Goal: Find specific page/section: Find specific page/section

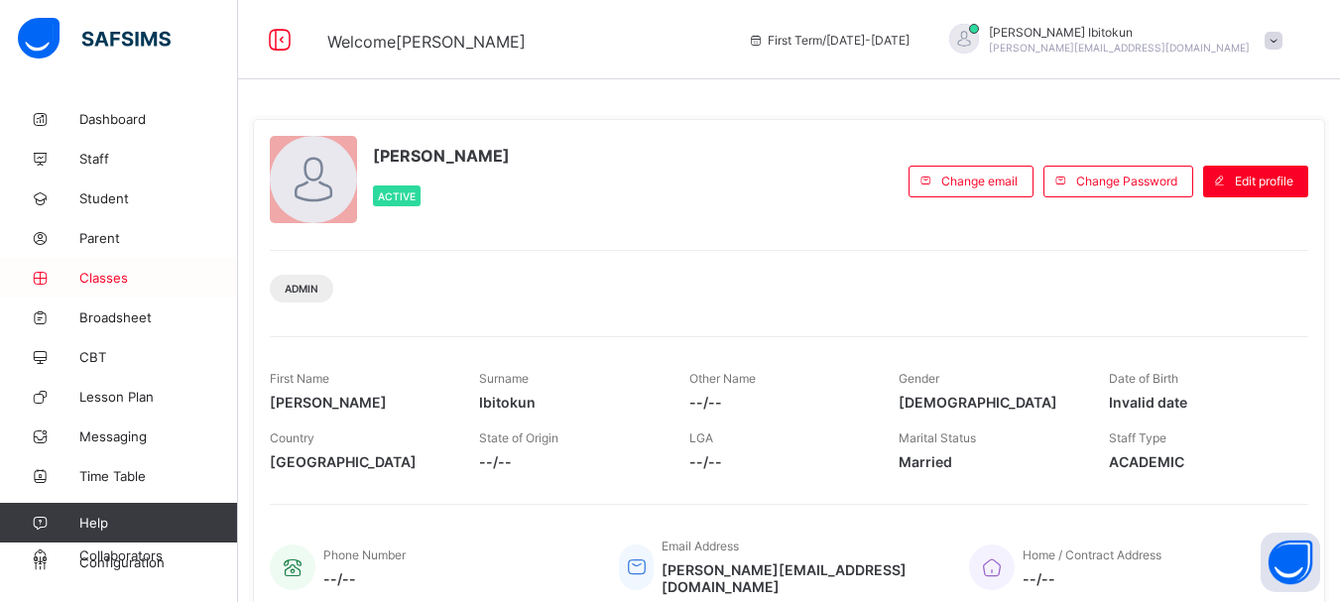
click at [101, 283] on span "Classes" at bounding box center [158, 278] width 159 height 16
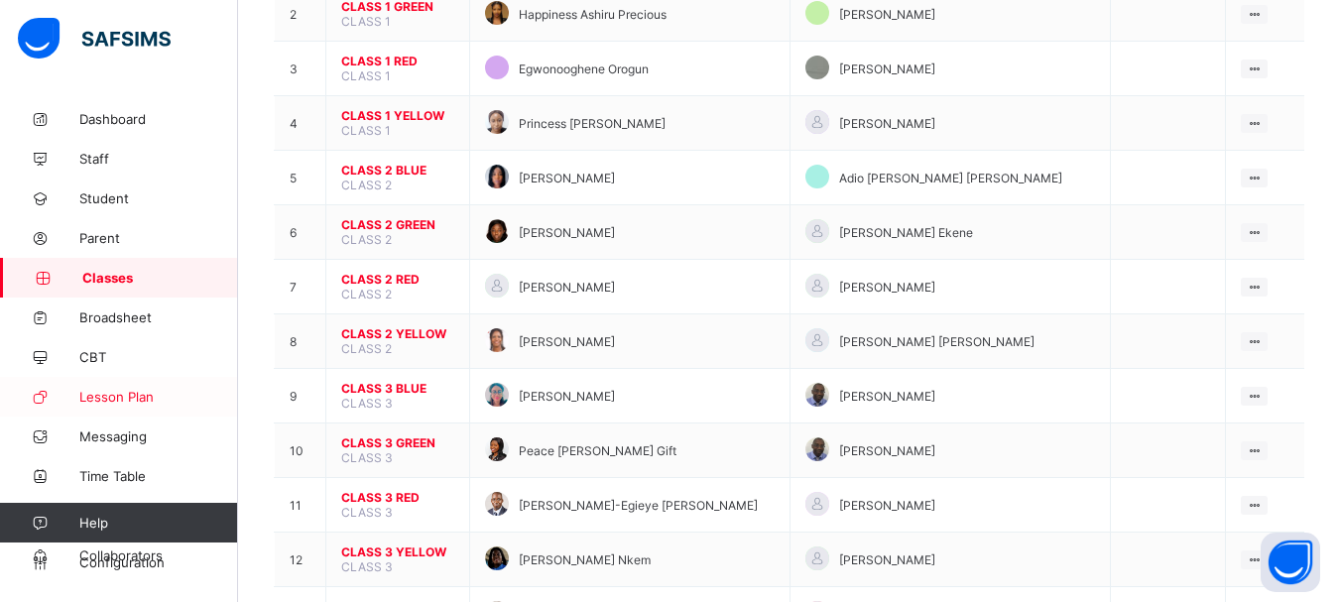
scroll to position [317, 0]
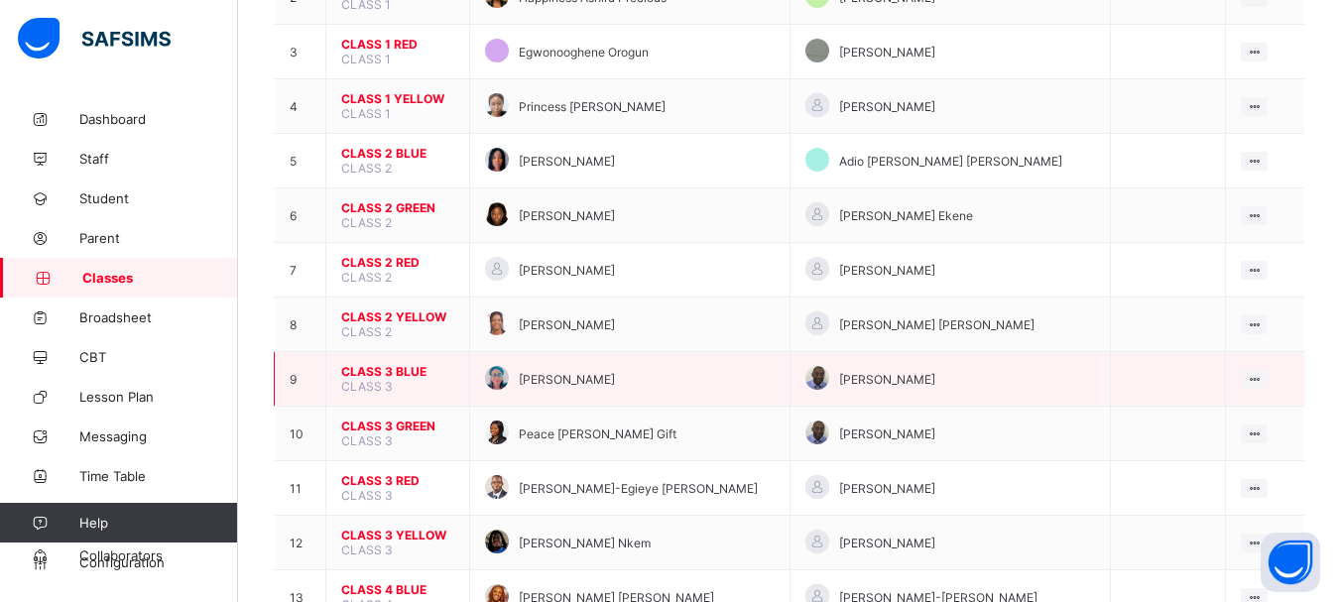
click at [375, 370] on span "CLASS 3 BLUE" at bounding box center [397, 371] width 113 height 15
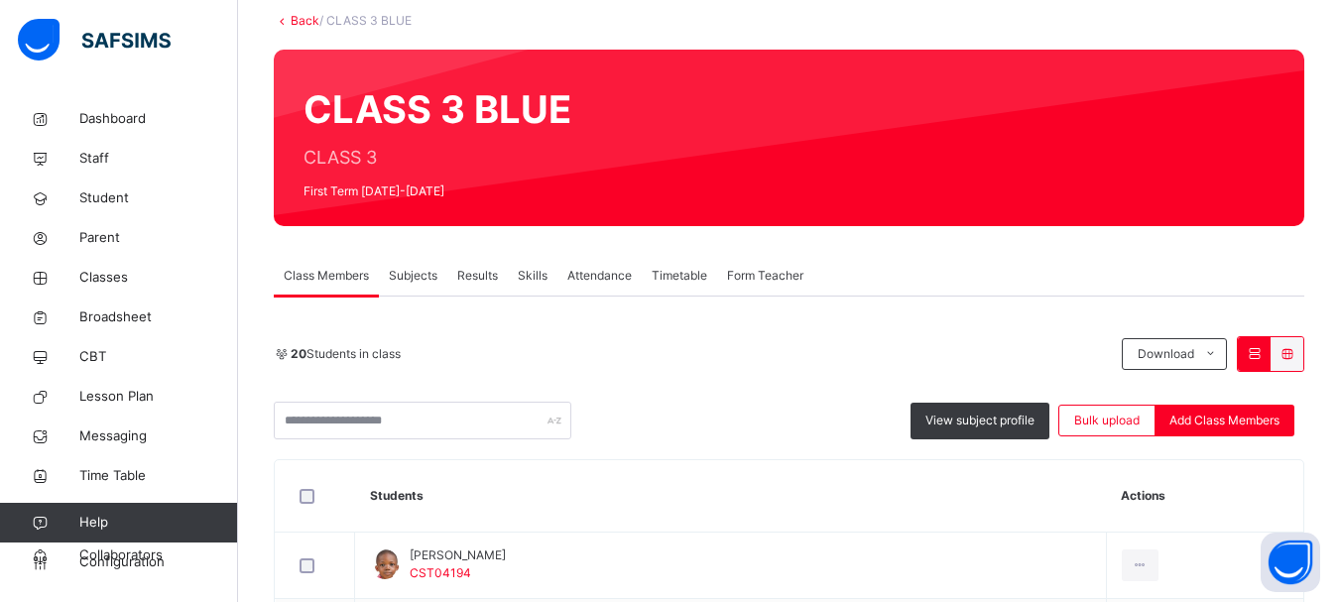
scroll to position [119, 0]
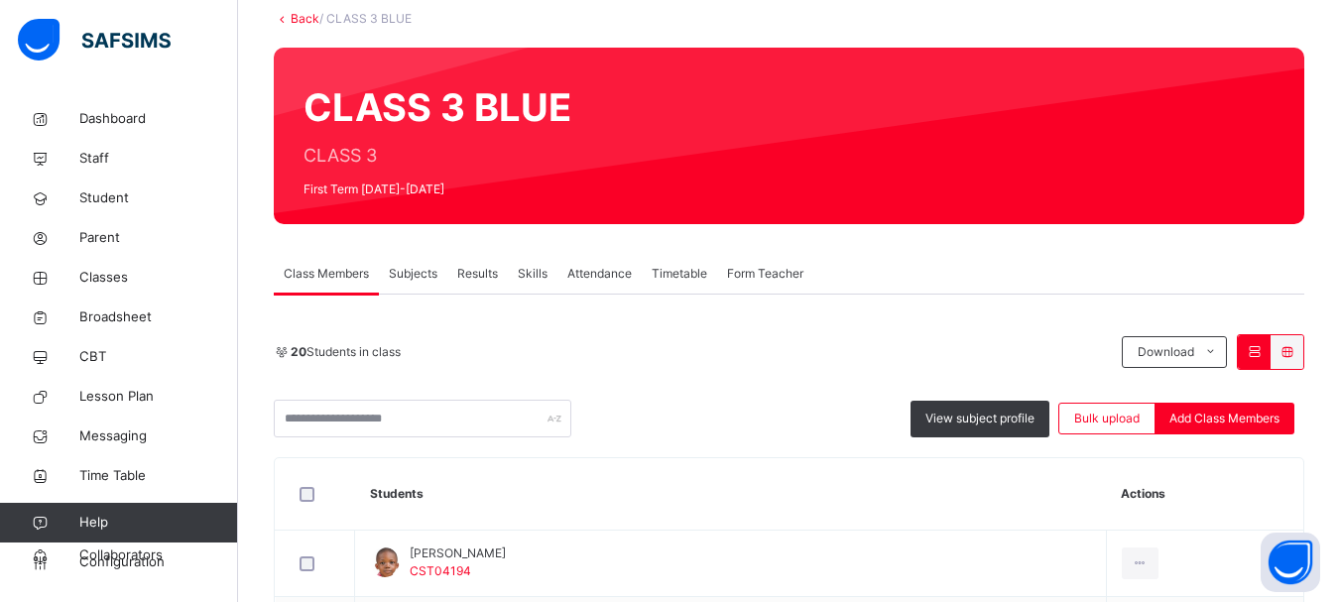
click at [375, 370] on div "20 Students in class Download Pdf Report Excel Report View subject profile Bulk…" at bounding box center [789, 385] width 1031 height 103
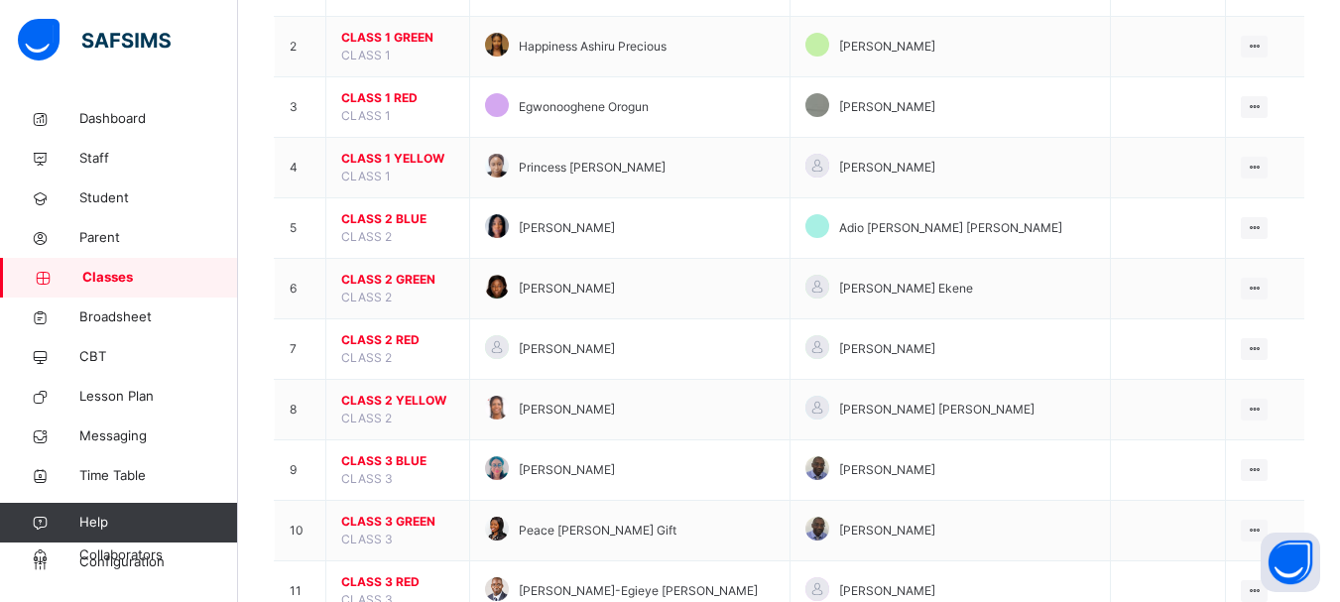
scroll to position [555, 0]
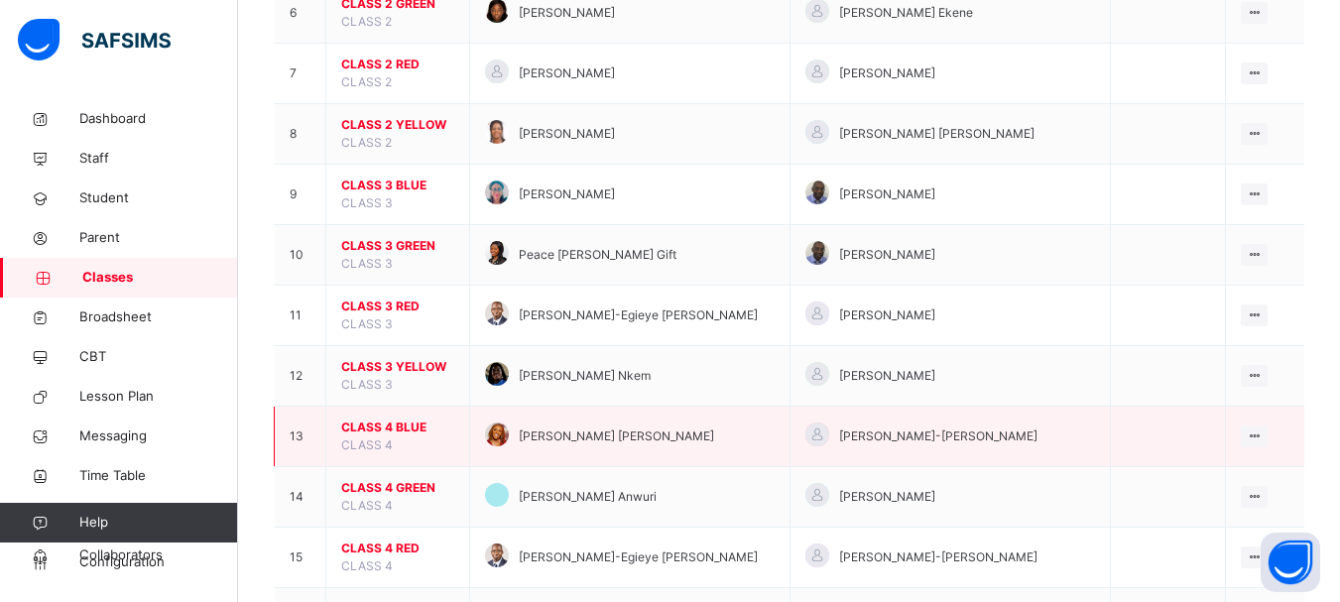
click at [394, 423] on span "CLASS 4 BLUE" at bounding box center [397, 428] width 113 height 18
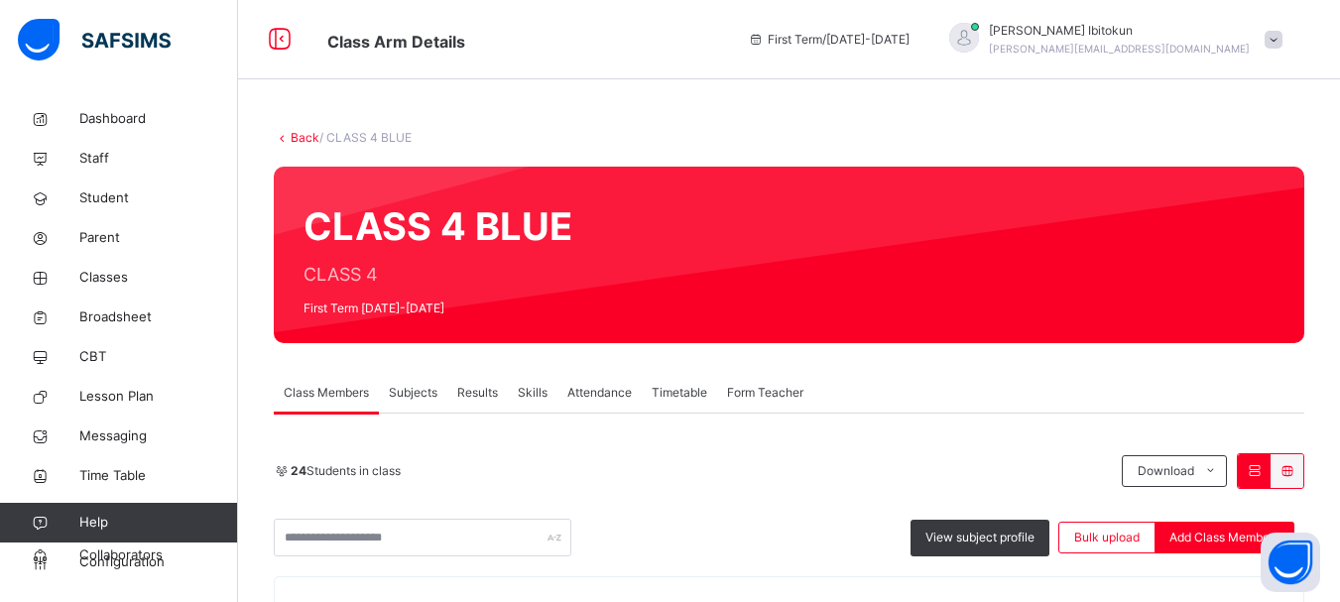
click at [301, 137] on link "Back" at bounding box center [305, 137] width 29 height 15
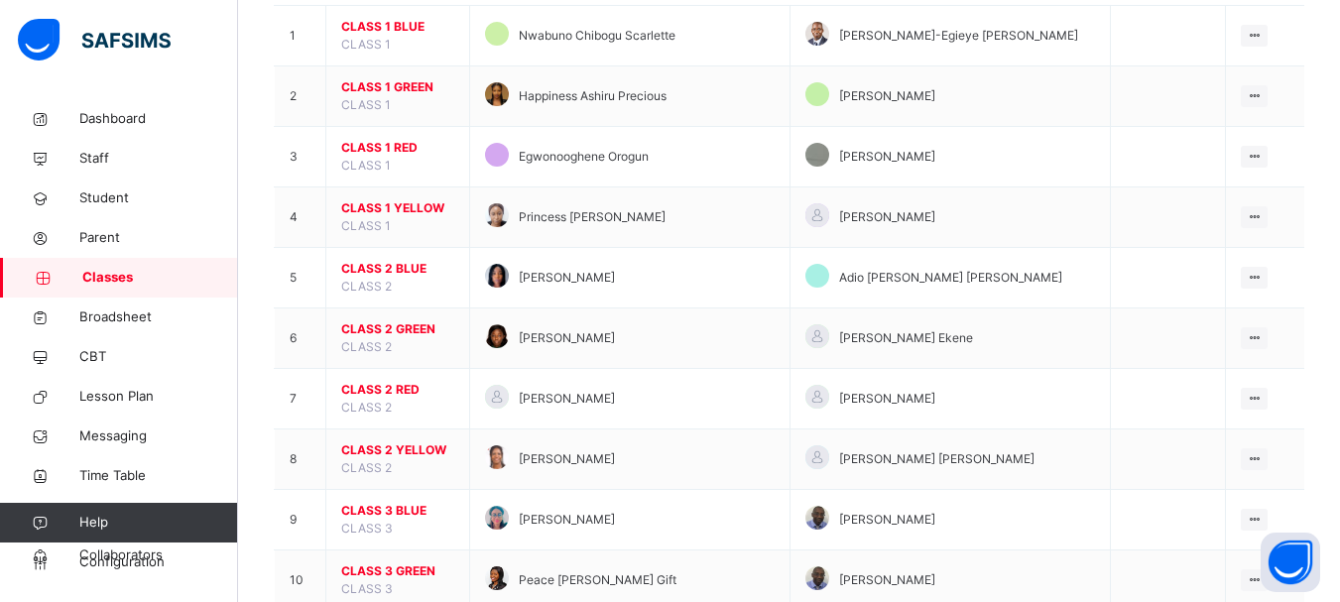
scroll to position [238, 0]
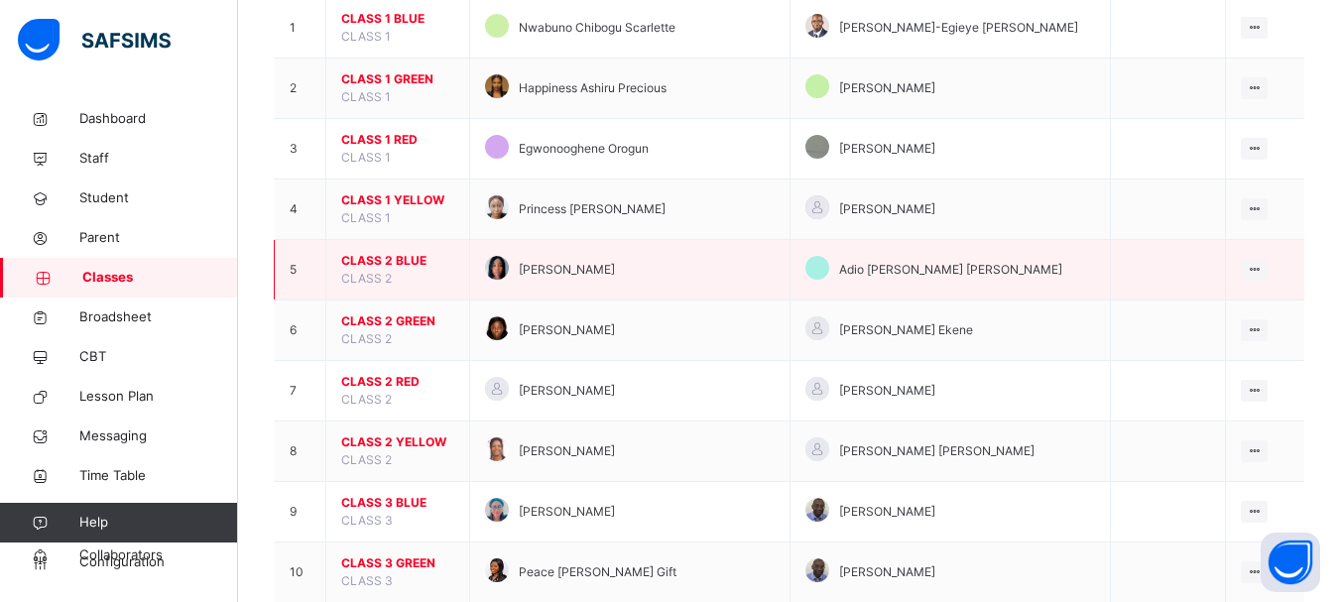
click at [379, 262] on span "CLASS 2 BLUE" at bounding box center [397, 261] width 113 height 18
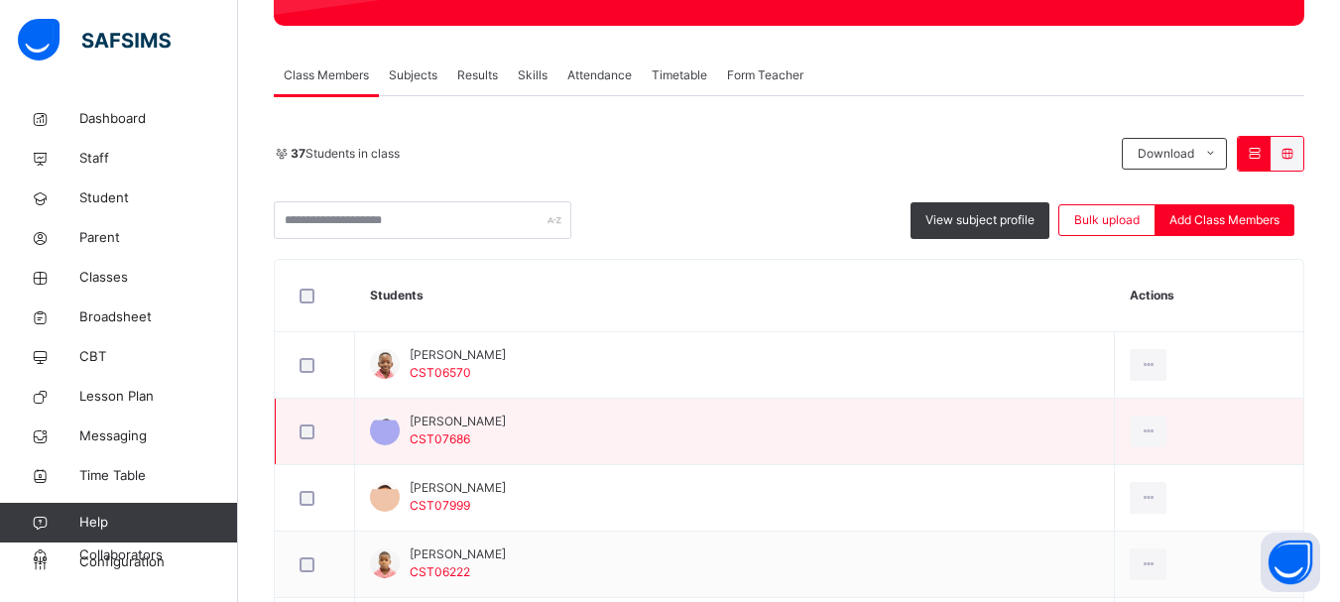
scroll to position [357, 0]
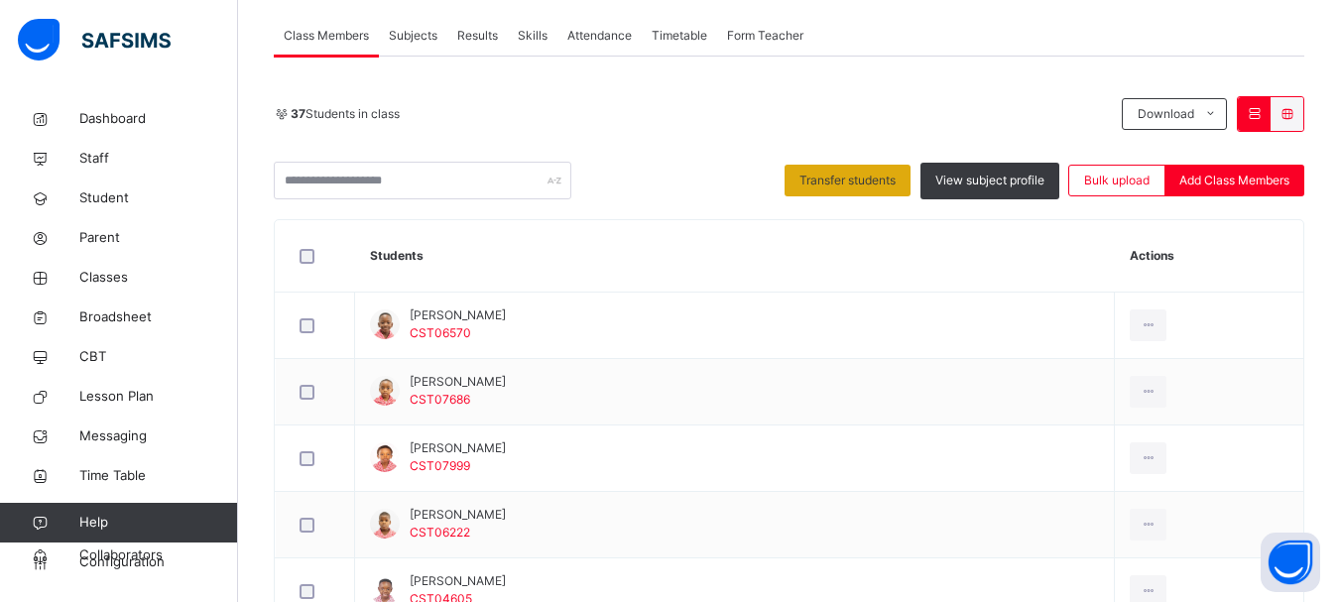
click at [826, 190] on div "Transfer students" at bounding box center [848, 181] width 126 height 32
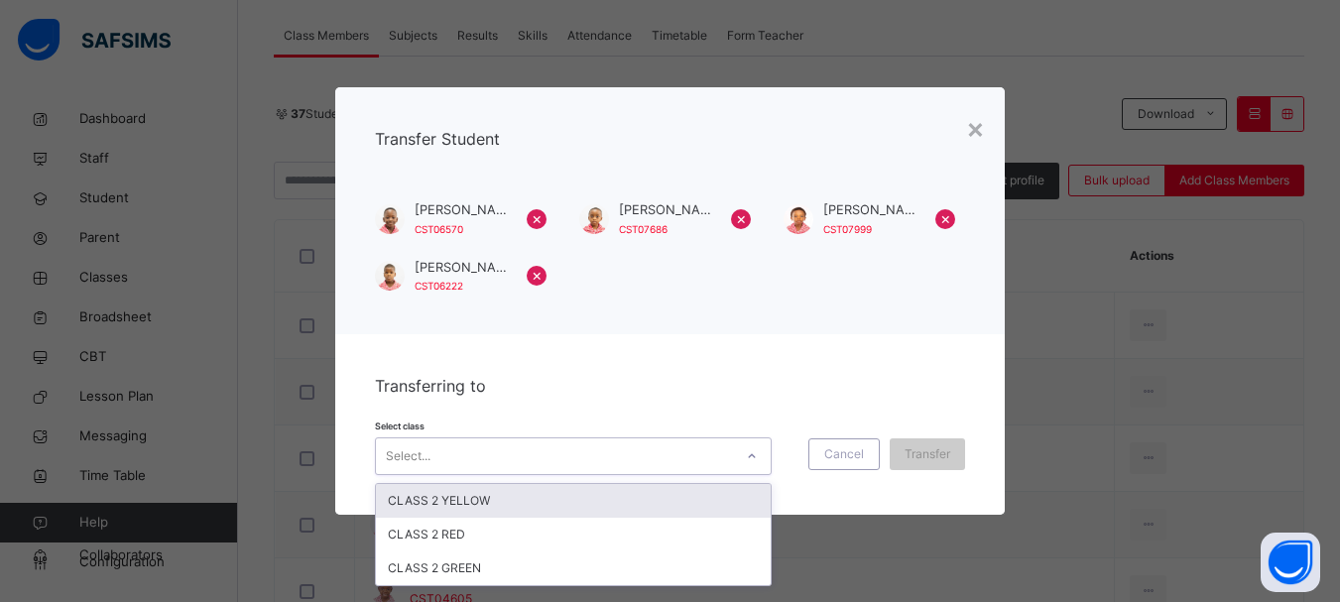
click at [752, 449] on div at bounding box center [752, 456] width 34 height 32
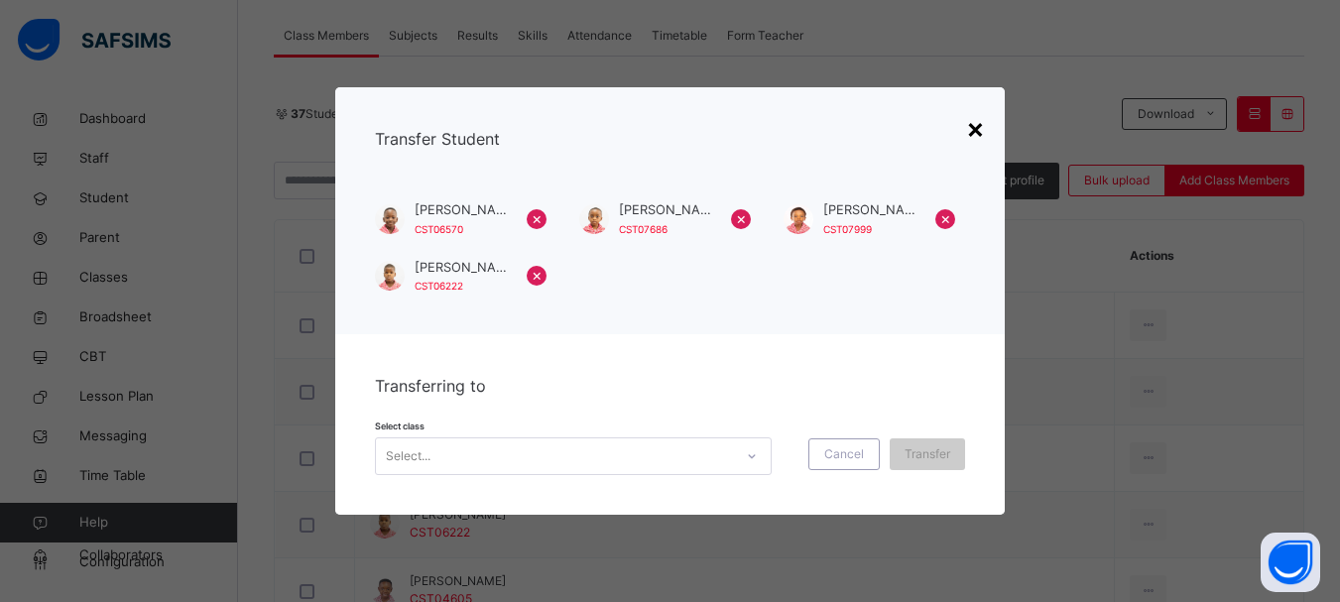
click at [975, 128] on div "×" at bounding box center [975, 128] width 19 height 42
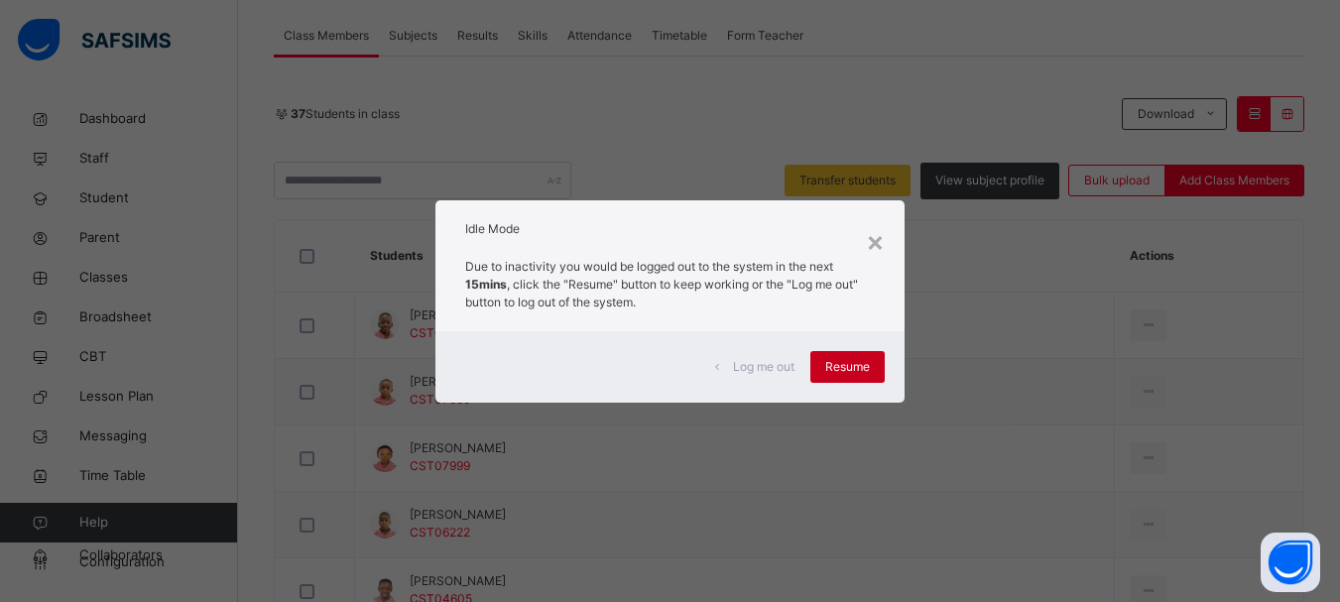
click at [836, 370] on span "Resume" at bounding box center [847, 367] width 45 height 18
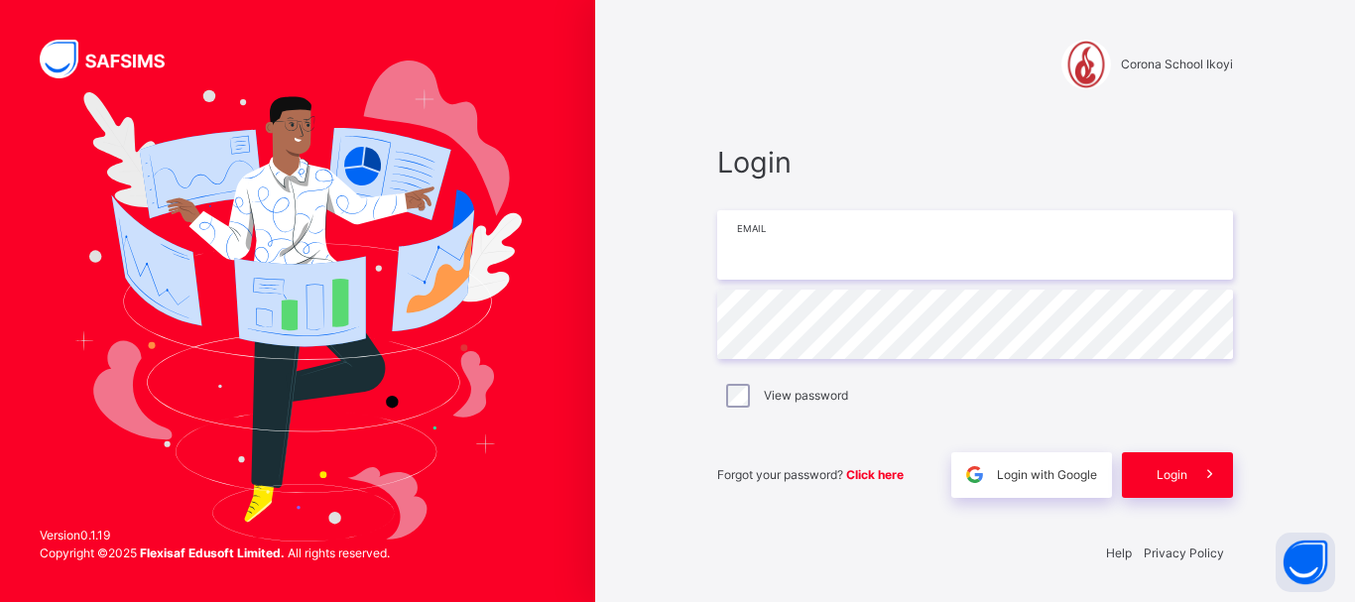
type input "**********"
